Goal: Information Seeking & Learning: Check status

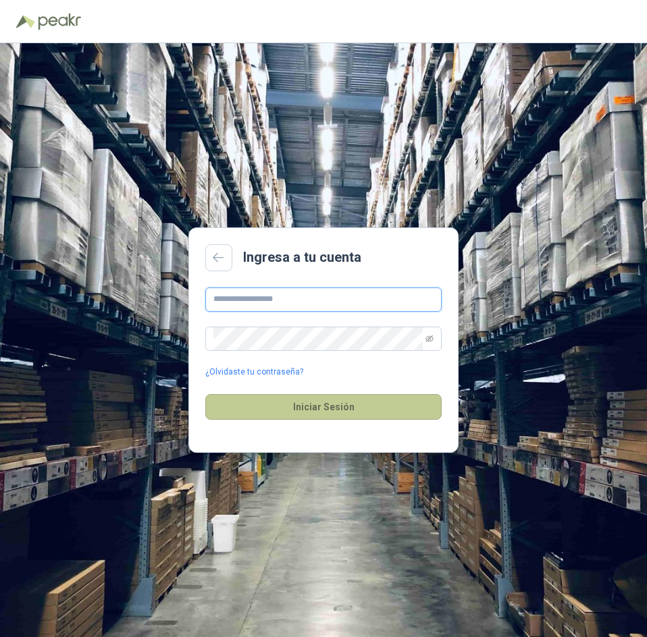
type input "**********"
click at [342, 410] on button "Iniciar Sesión" at bounding box center [323, 407] width 236 height 26
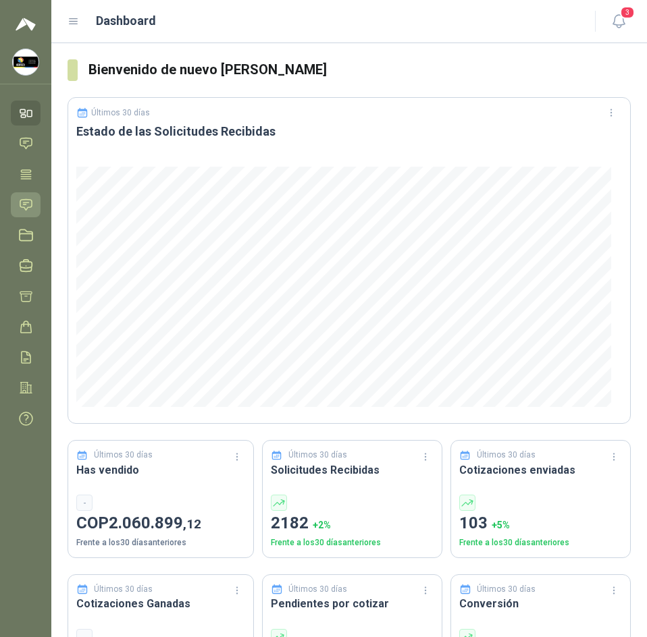
click at [26, 198] on icon at bounding box center [26, 205] width 14 height 14
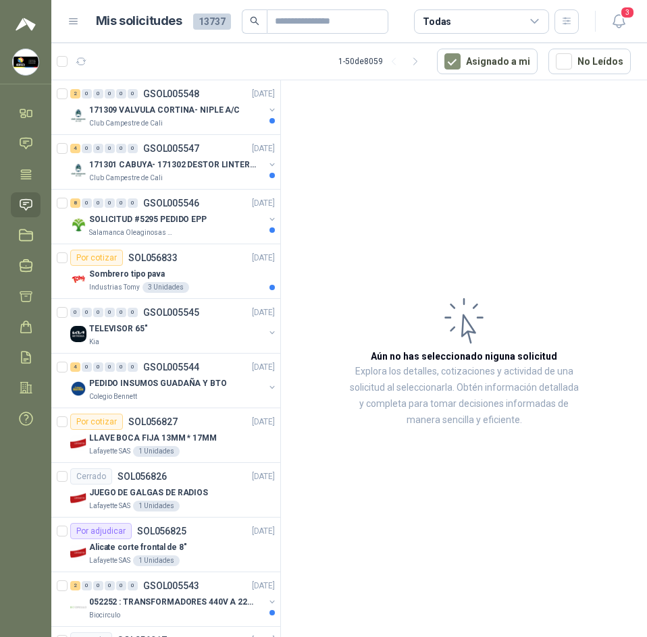
click at [616, 34] on header "Mis solicitudes 13737 Todas 3" at bounding box center [348, 21] width 595 height 43
click at [621, 25] on icon "button" at bounding box center [617, 21] width 11 height 13
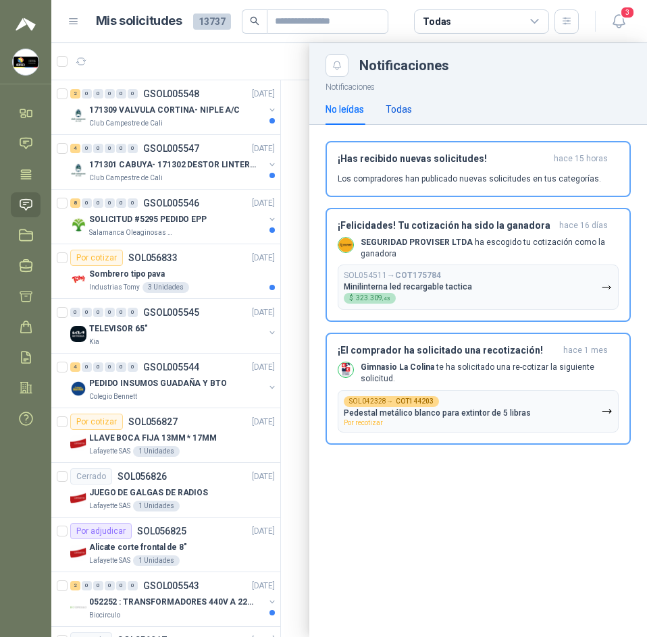
click at [391, 116] on div "Todas" at bounding box center [398, 109] width 26 height 15
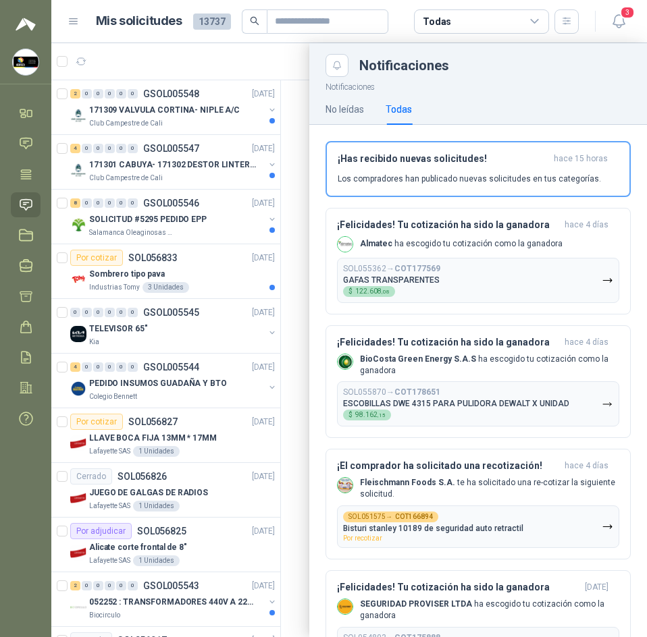
click at [317, 119] on div "No leídas Todas" at bounding box center [477, 109] width 337 height 31
click at [313, 113] on div "No leídas Todas" at bounding box center [477, 109] width 337 height 31
click at [293, 114] on div at bounding box center [348, 340] width 595 height 594
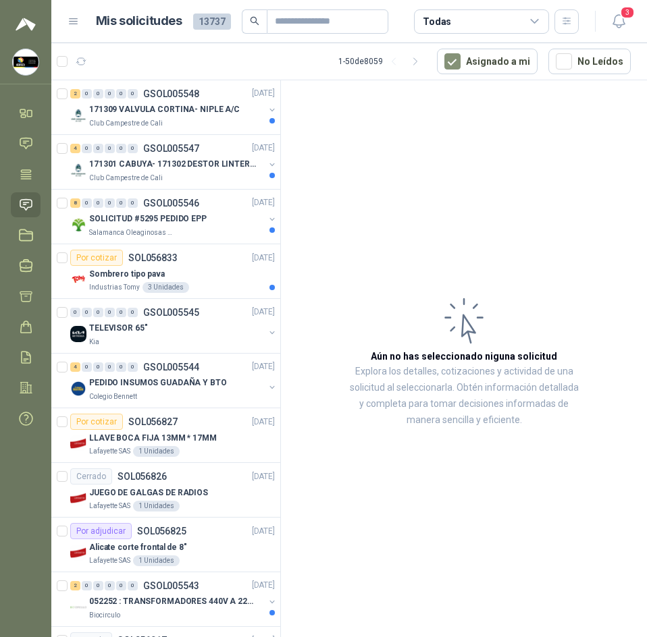
drag, startPoint x: 503, startPoint y: 205, endPoint x: 510, endPoint y: 204, distance: 7.5
click at [510, 204] on article "Aún no has seleccionado niguna solicitud Explora los detalles, cotizaciones y a…" at bounding box center [464, 361] width 366 height 562
click at [626, 24] on icon "button" at bounding box center [618, 21] width 17 height 17
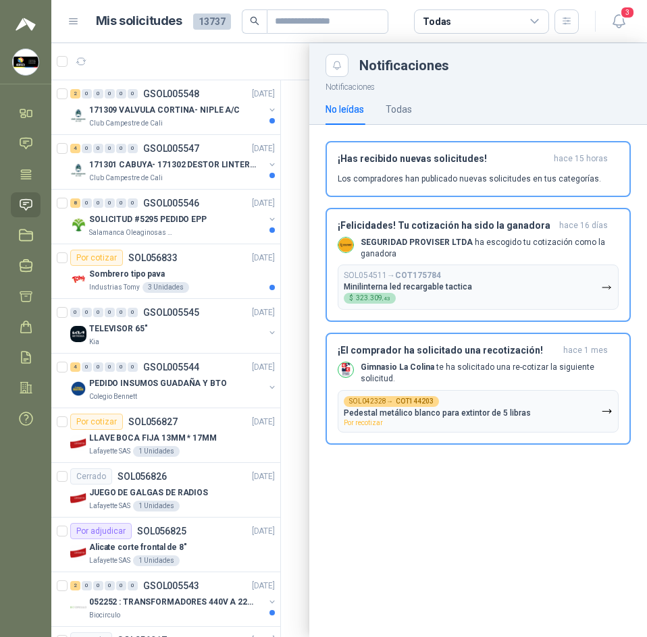
click at [272, 67] on div at bounding box center [348, 340] width 595 height 594
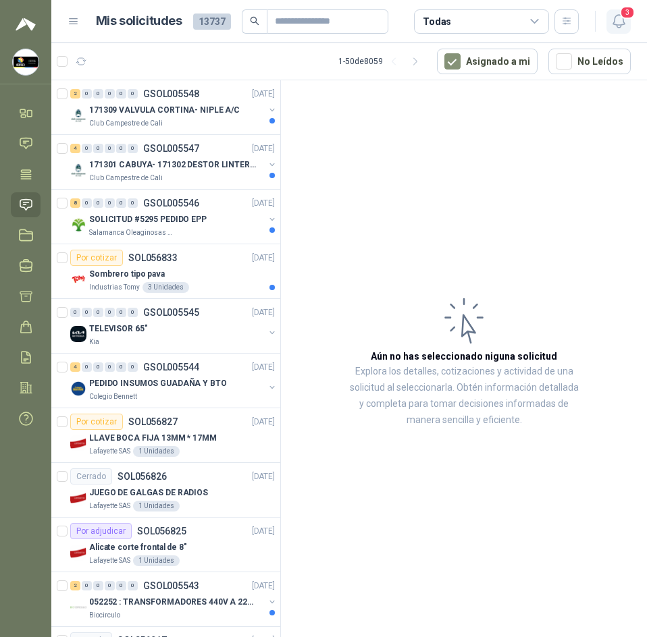
click at [614, 26] on icon "button" at bounding box center [618, 21] width 17 height 17
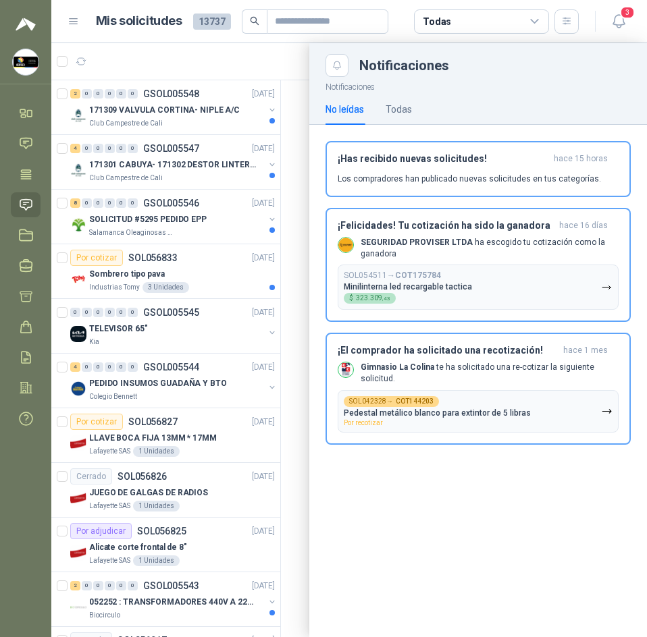
click at [419, 107] on div "No leídas Todas" at bounding box center [477, 109] width 305 height 31
click at [410, 108] on div "Todas" at bounding box center [398, 109] width 26 height 15
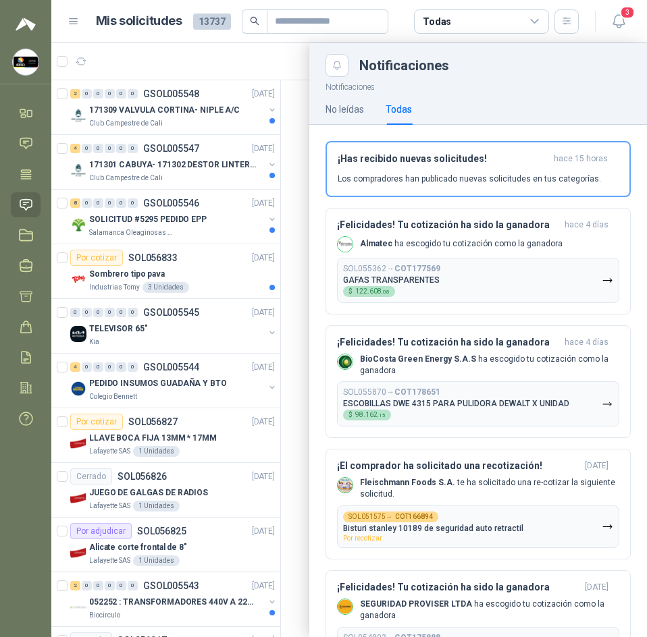
click at [298, 169] on div at bounding box center [348, 340] width 595 height 594
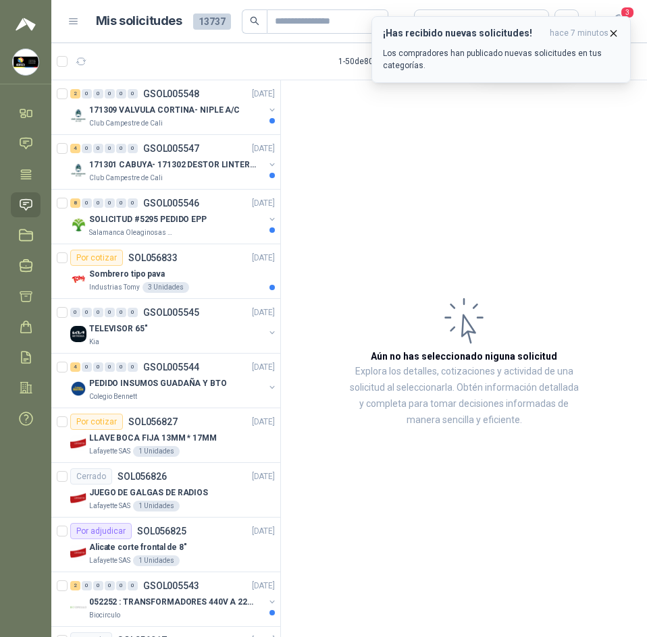
click at [607, 36] on span "hace 7 minutos" at bounding box center [578, 33] width 59 height 11
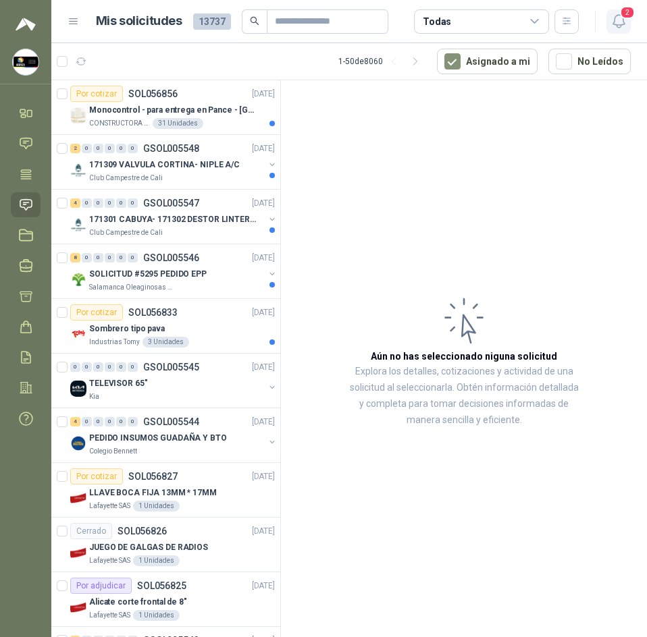
click at [618, 18] on icon "button" at bounding box center [618, 21] width 17 height 17
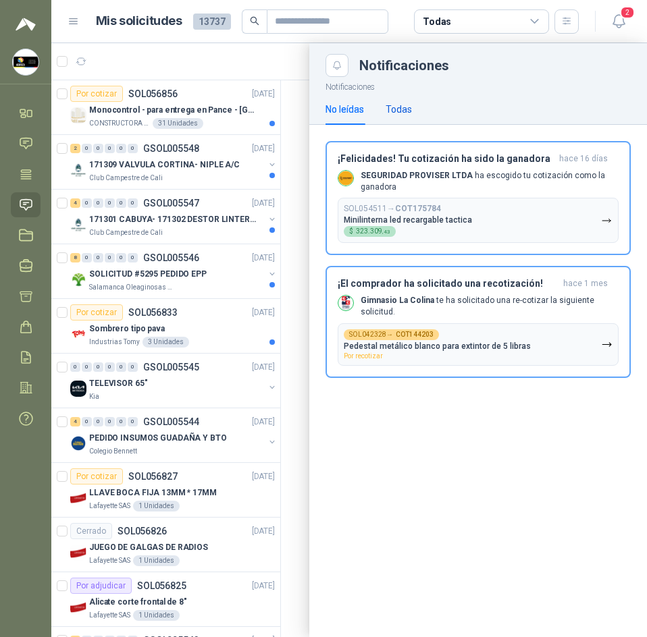
click at [394, 109] on div "Todas" at bounding box center [398, 109] width 26 height 15
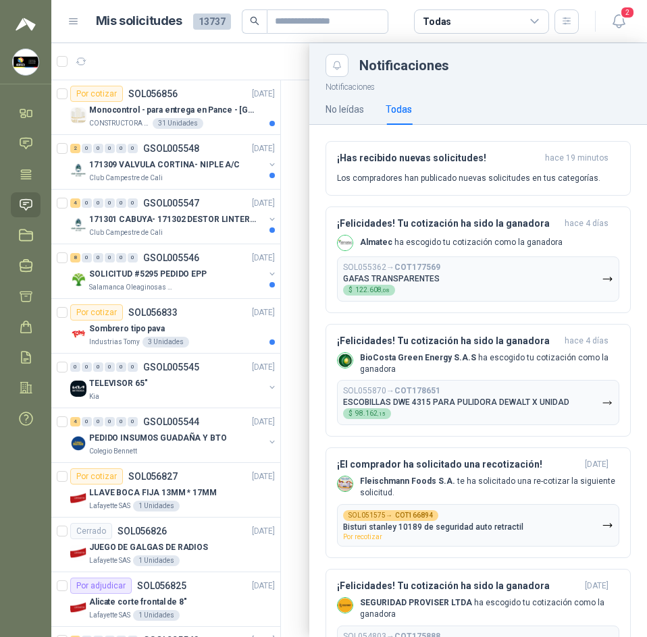
click at [296, 186] on div at bounding box center [348, 340] width 595 height 594
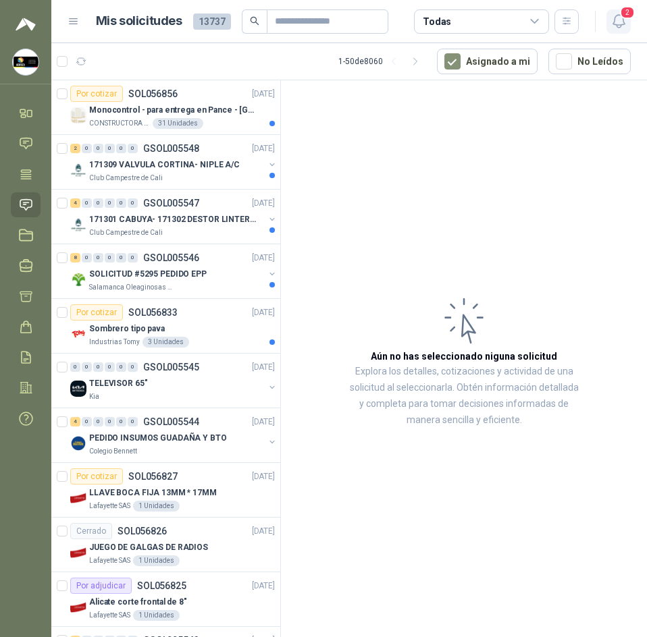
click at [609, 22] on button "2" at bounding box center [618, 21] width 24 height 24
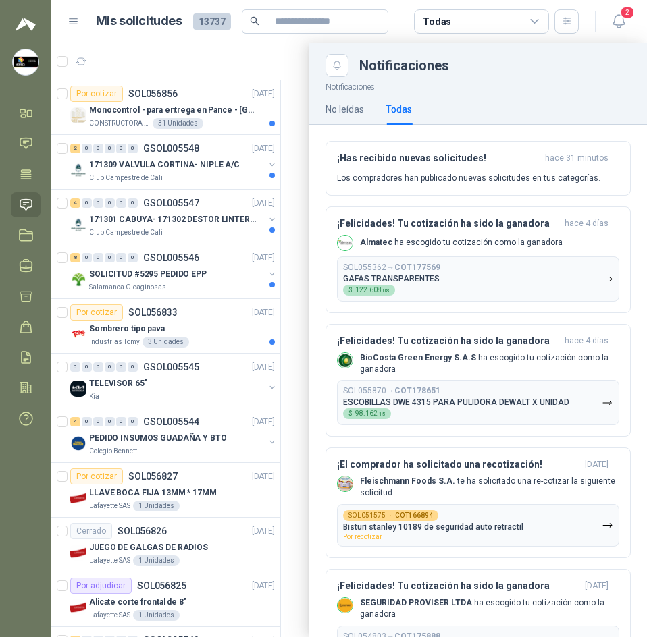
click at [205, 40] on header "Mis solicitudes 13737 Todas 2" at bounding box center [348, 21] width 595 height 43
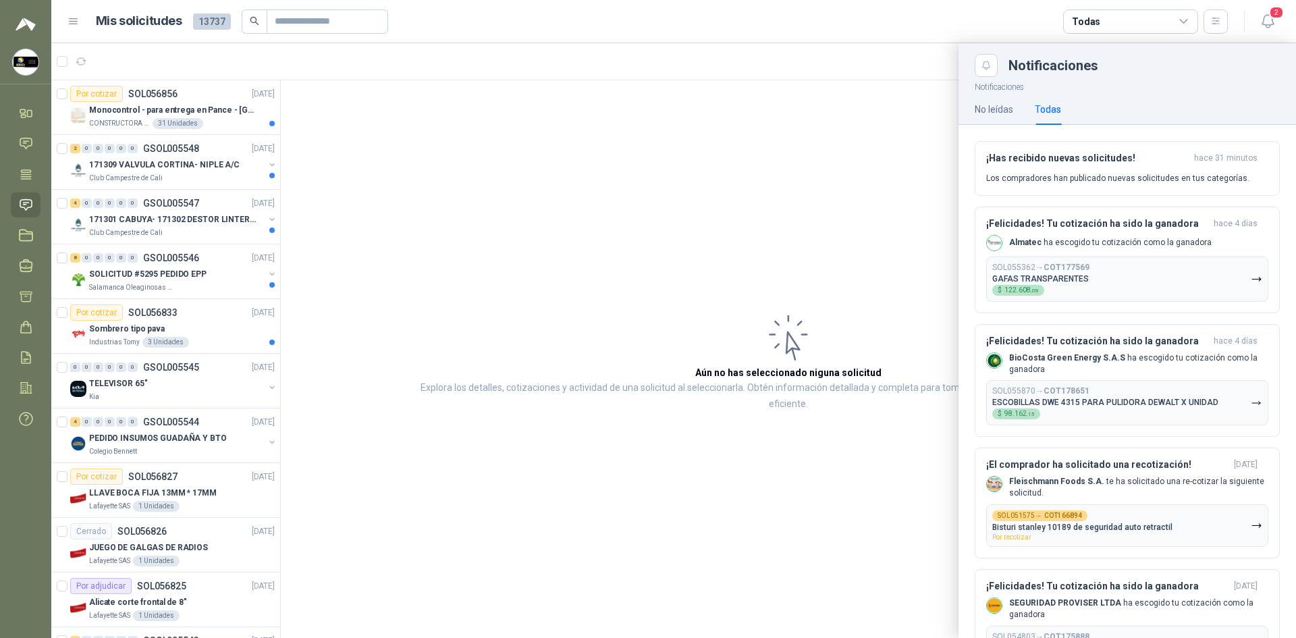
click at [646, 106] on div at bounding box center [673, 340] width 1245 height 595
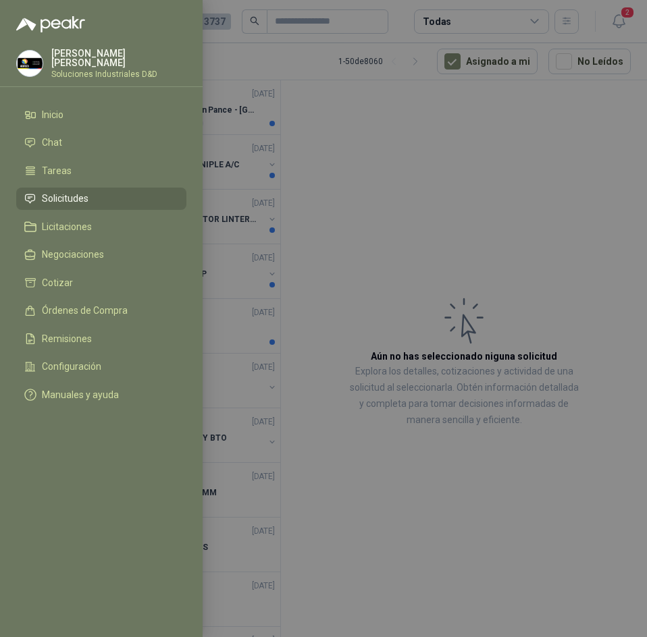
click at [578, 15] on div at bounding box center [323, 318] width 647 height 637
click at [580, 15] on div at bounding box center [323, 318] width 647 height 637
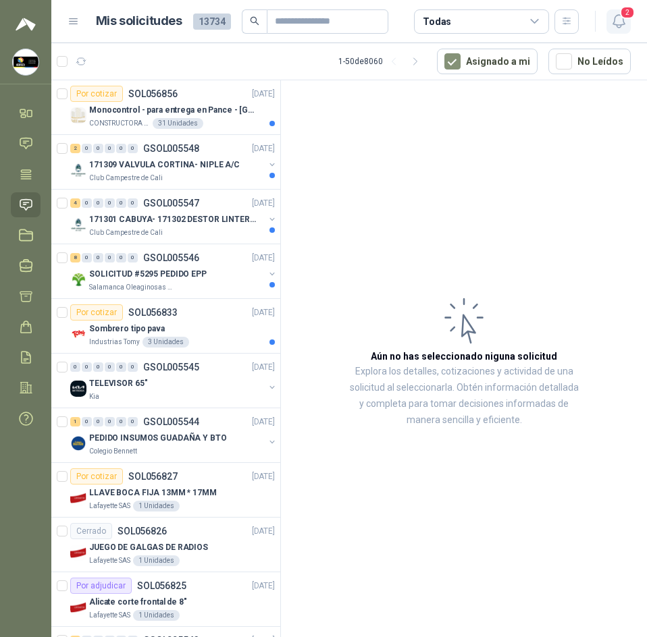
click at [607, 17] on button "2" at bounding box center [618, 21] width 24 height 24
click at [623, 21] on icon "button" at bounding box center [617, 21] width 11 height 13
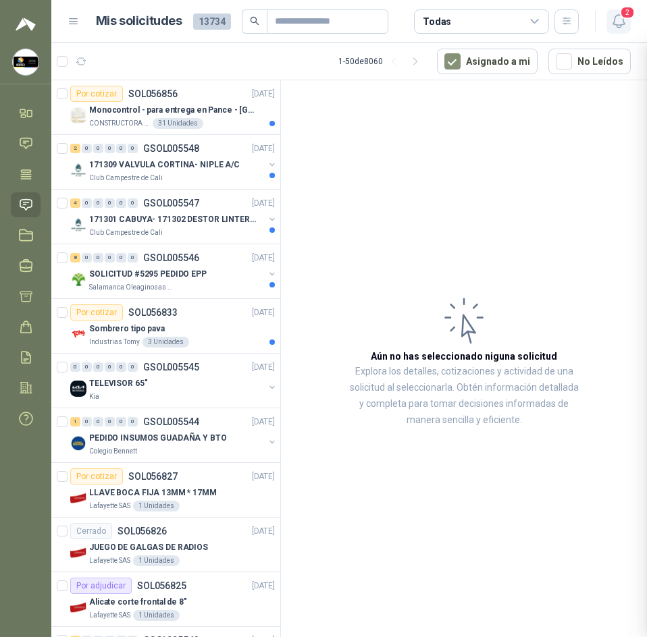
click at [623, 21] on icon "button" at bounding box center [617, 21] width 11 height 13
click at [619, 21] on icon "button" at bounding box center [618, 21] width 17 height 17
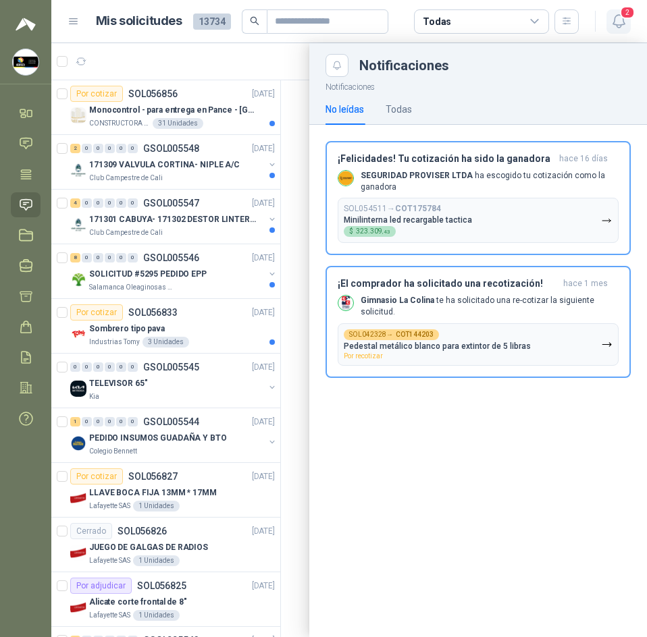
click at [619, 21] on icon "button" at bounding box center [618, 21] width 17 height 17
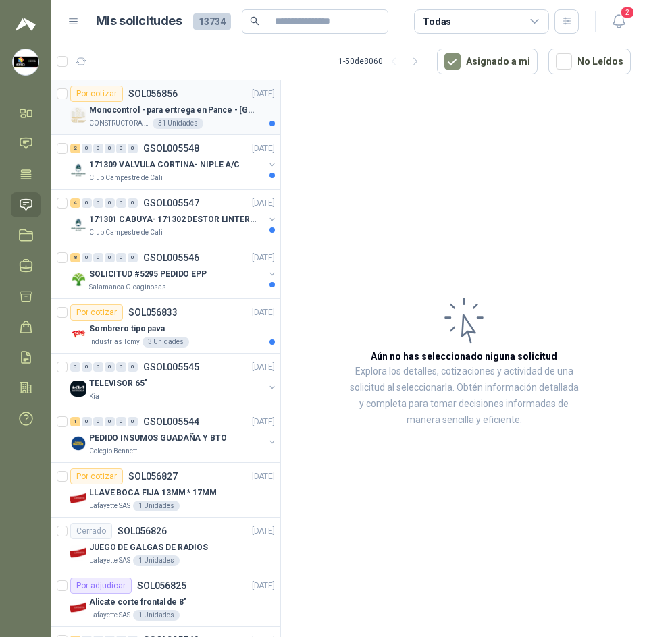
click at [216, 109] on p "Monocontrol - para entrega en Pance - [GEOGRAPHIC_DATA]" at bounding box center [173, 110] width 168 height 13
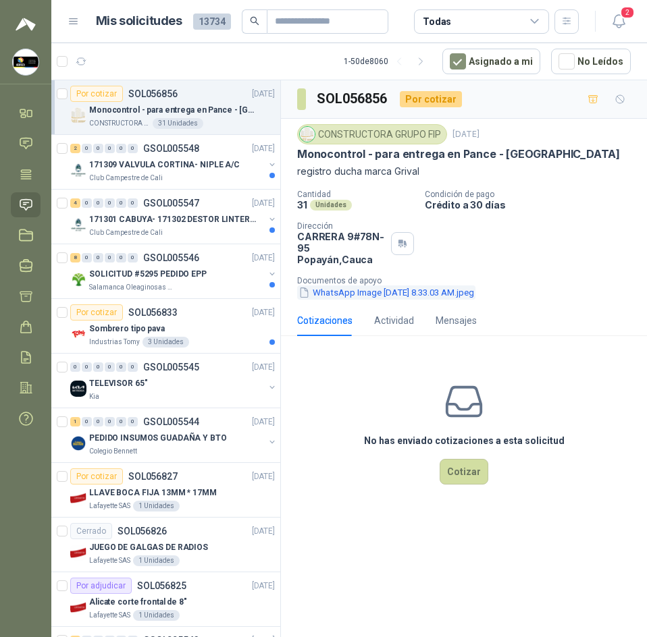
click at [377, 286] on button "WhatsApp Image [DATE] 8.33.03 AM.jpeg" at bounding box center [386, 293] width 178 height 14
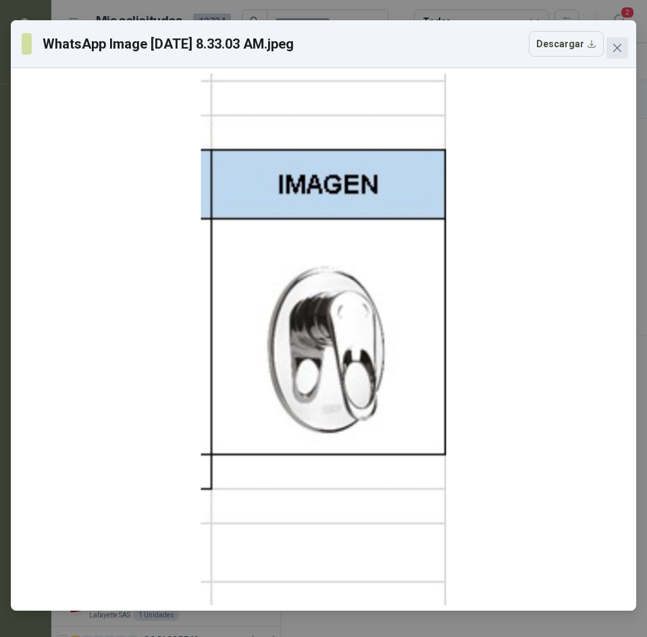
click at [615, 43] on icon "close" at bounding box center [617, 48] width 11 height 11
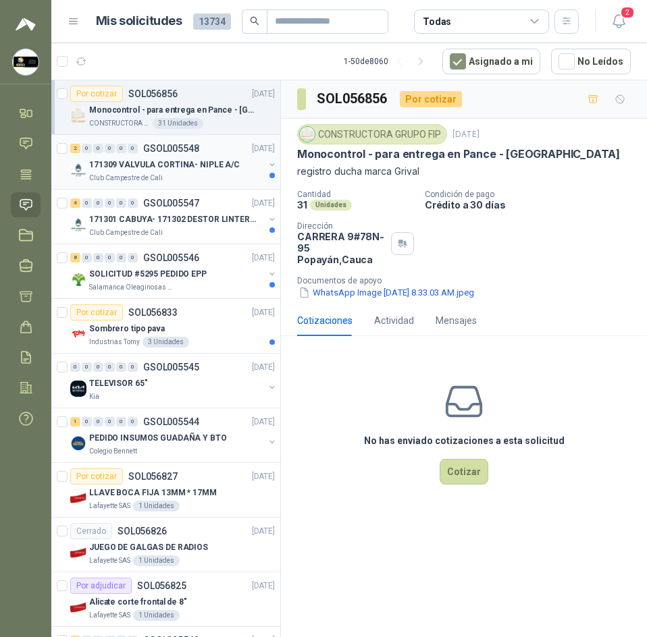
click at [164, 159] on p "171309 VALVULA CORTINA- NIPLE A/C" at bounding box center [164, 165] width 151 height 13
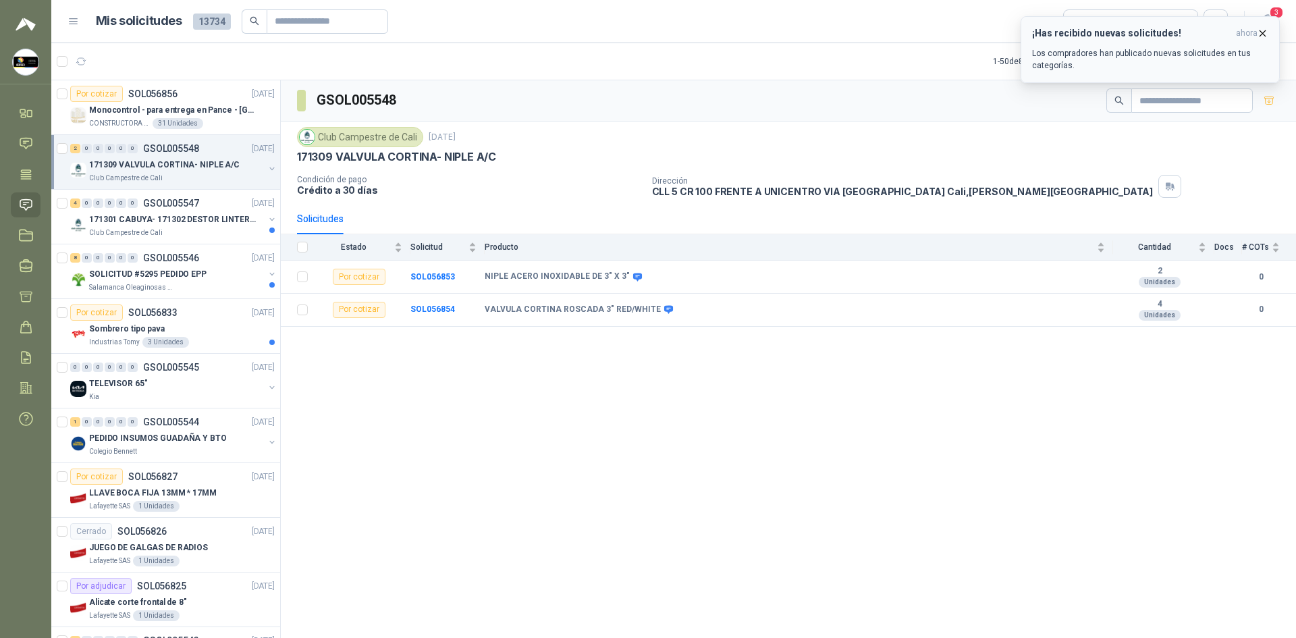
click at [646, 34] on icon "button" at bounding box center [1262, 33] width 11 height 11
